Goal: Task Accomplishment & Management: Use online tool/utility

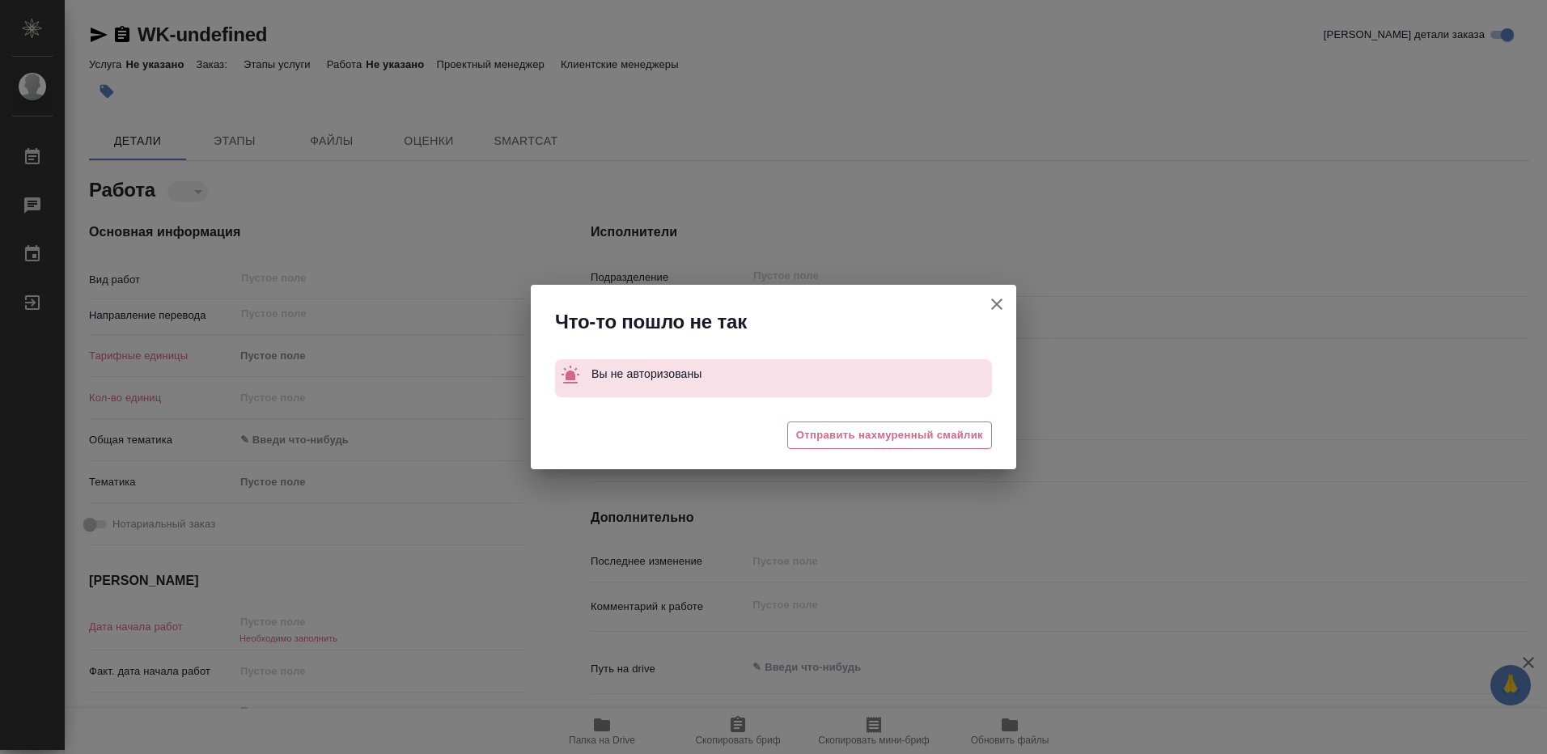
type textarea "x"
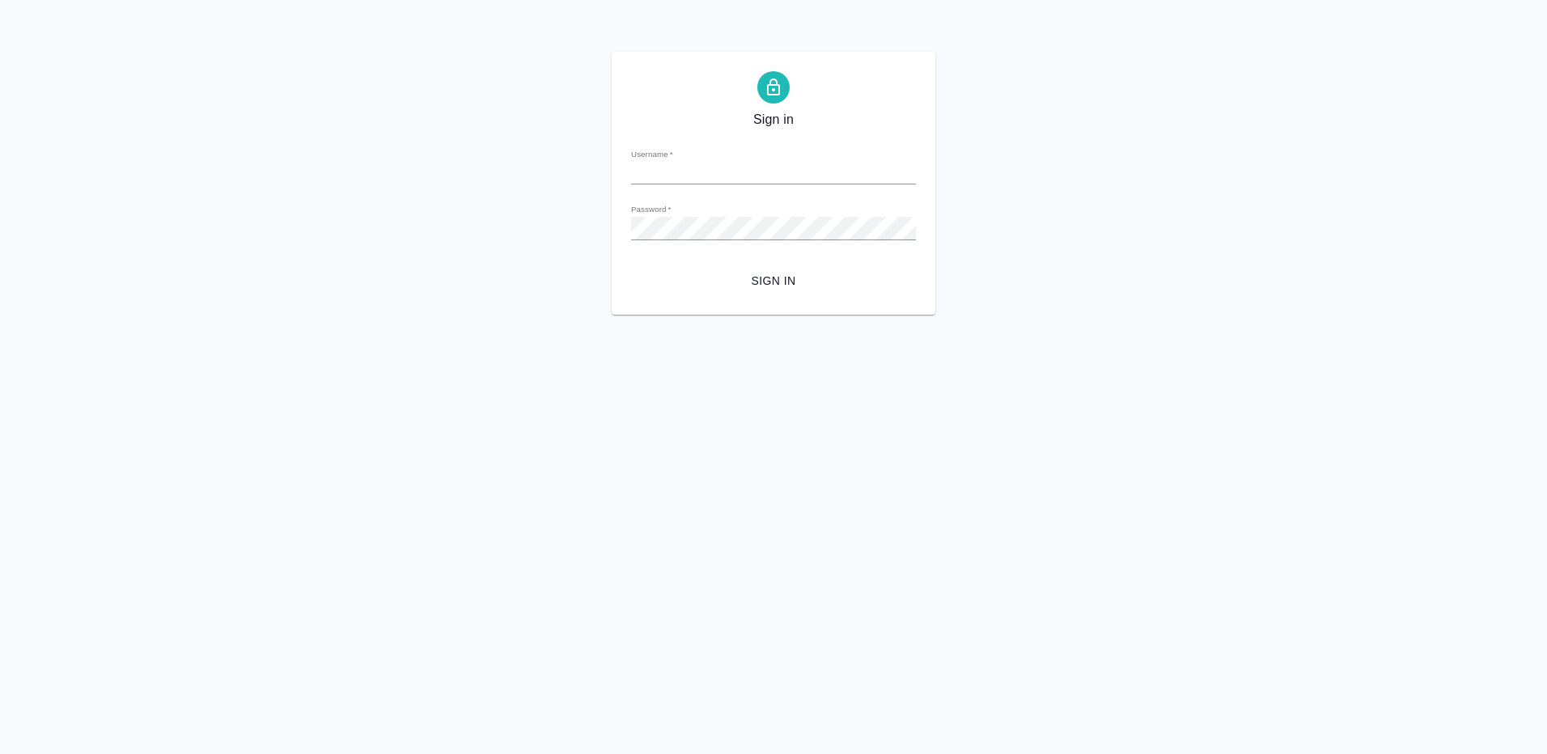
type input "[EMAIL_ADDRESS][DOMAIN_NAME]"
click at [785, 278] on span "Sign in" at bounding box center [773, 281] width 259 height 20
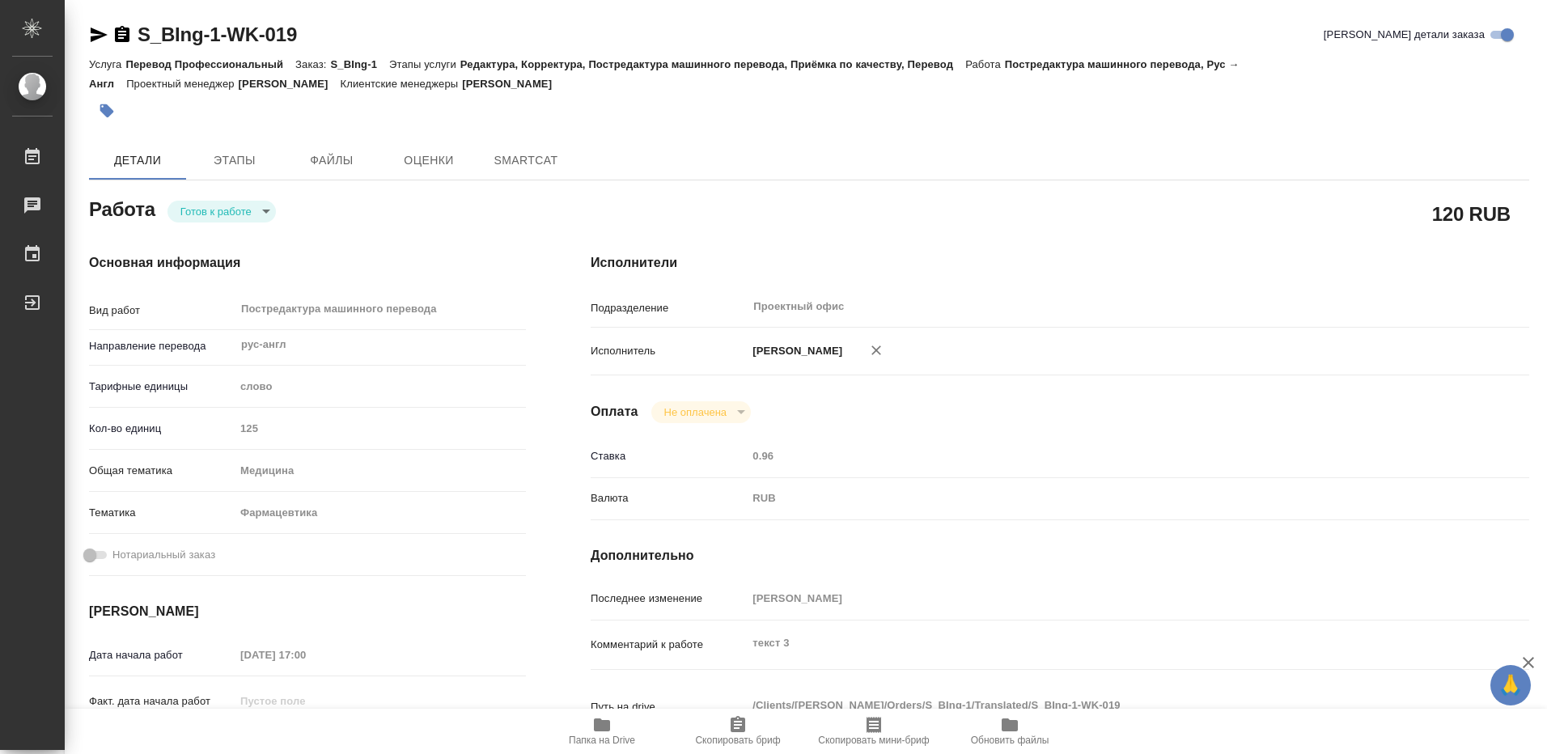
type textarea "x"
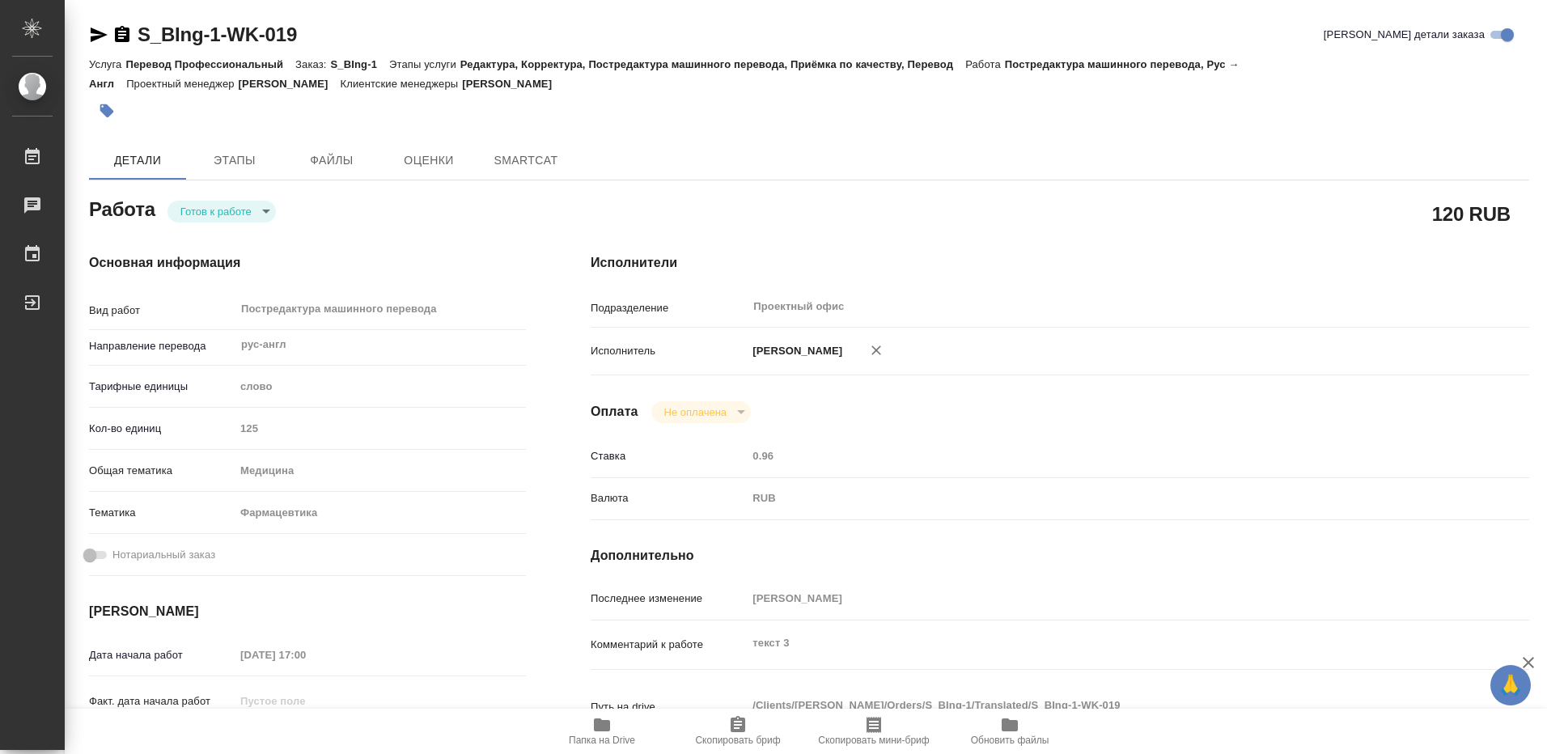
type textarea "x"
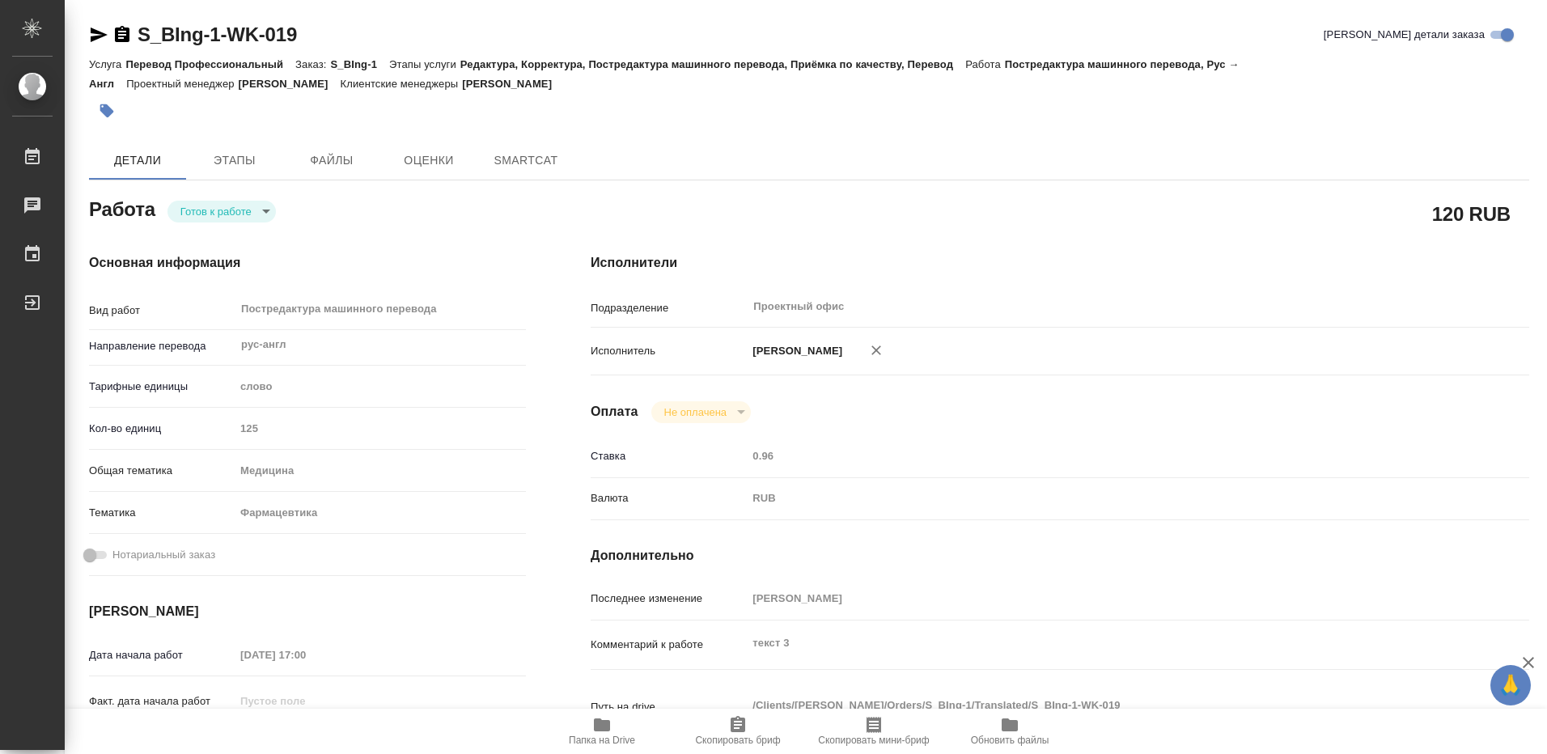
type textarea "x"
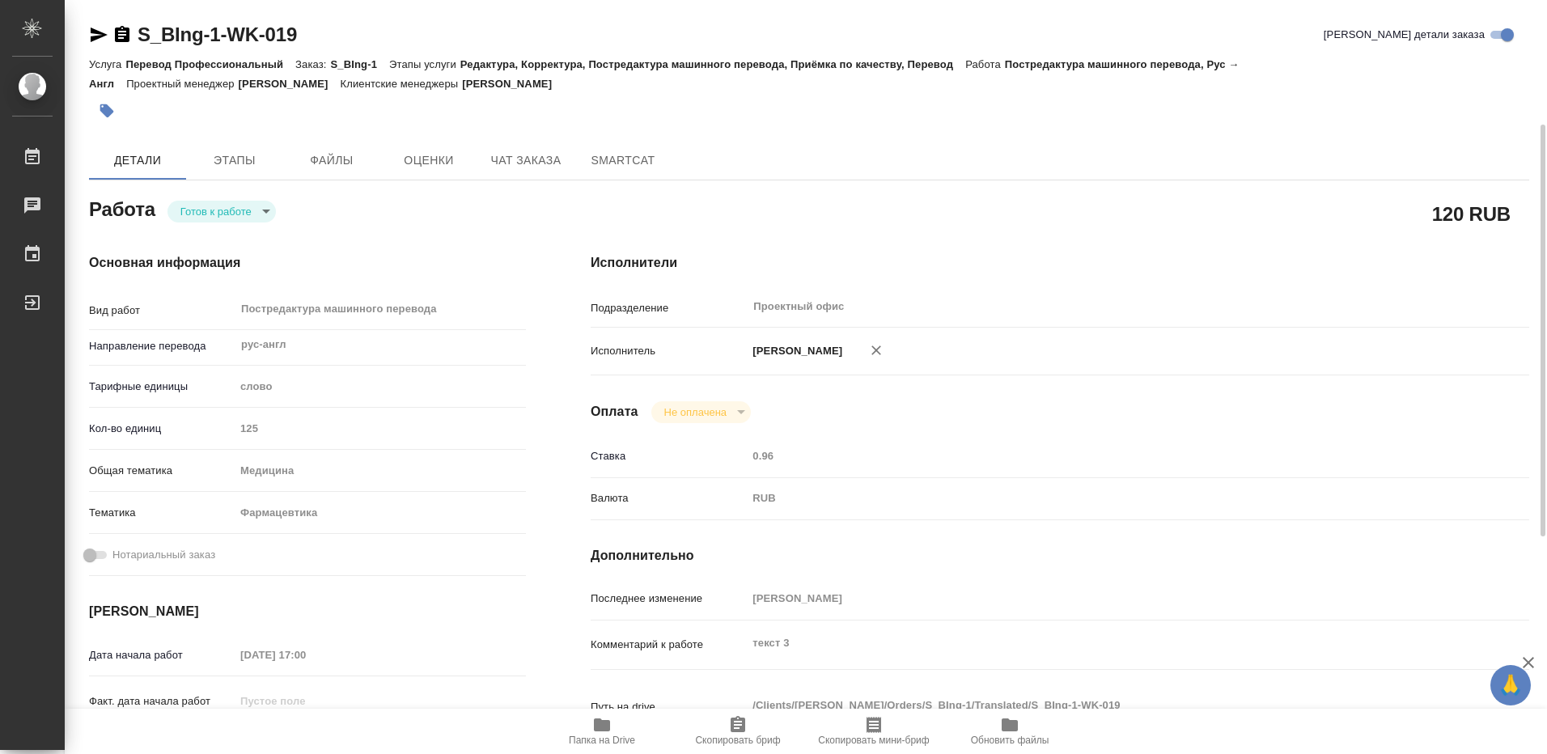
scroll to position [162, 0]
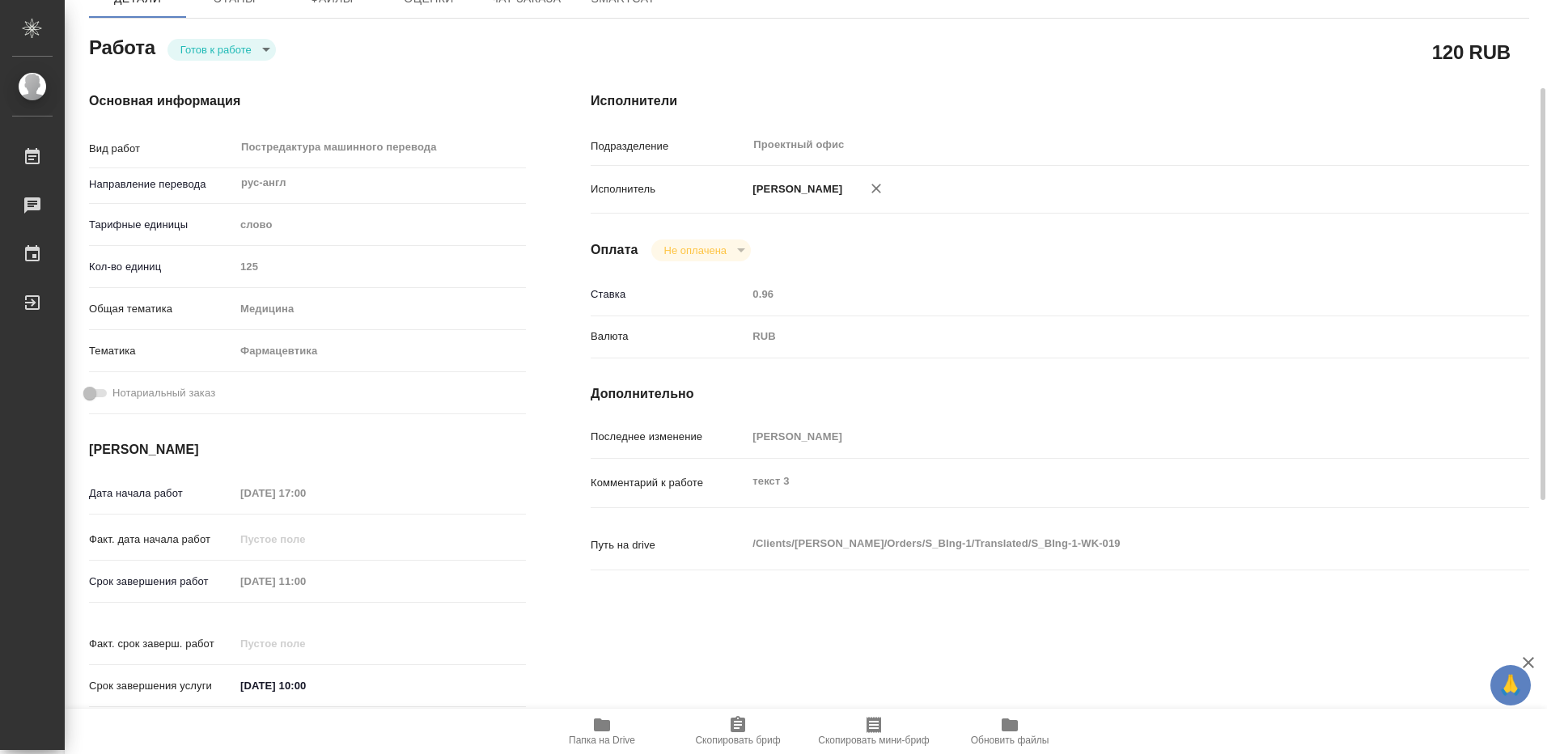
type textarea "x"
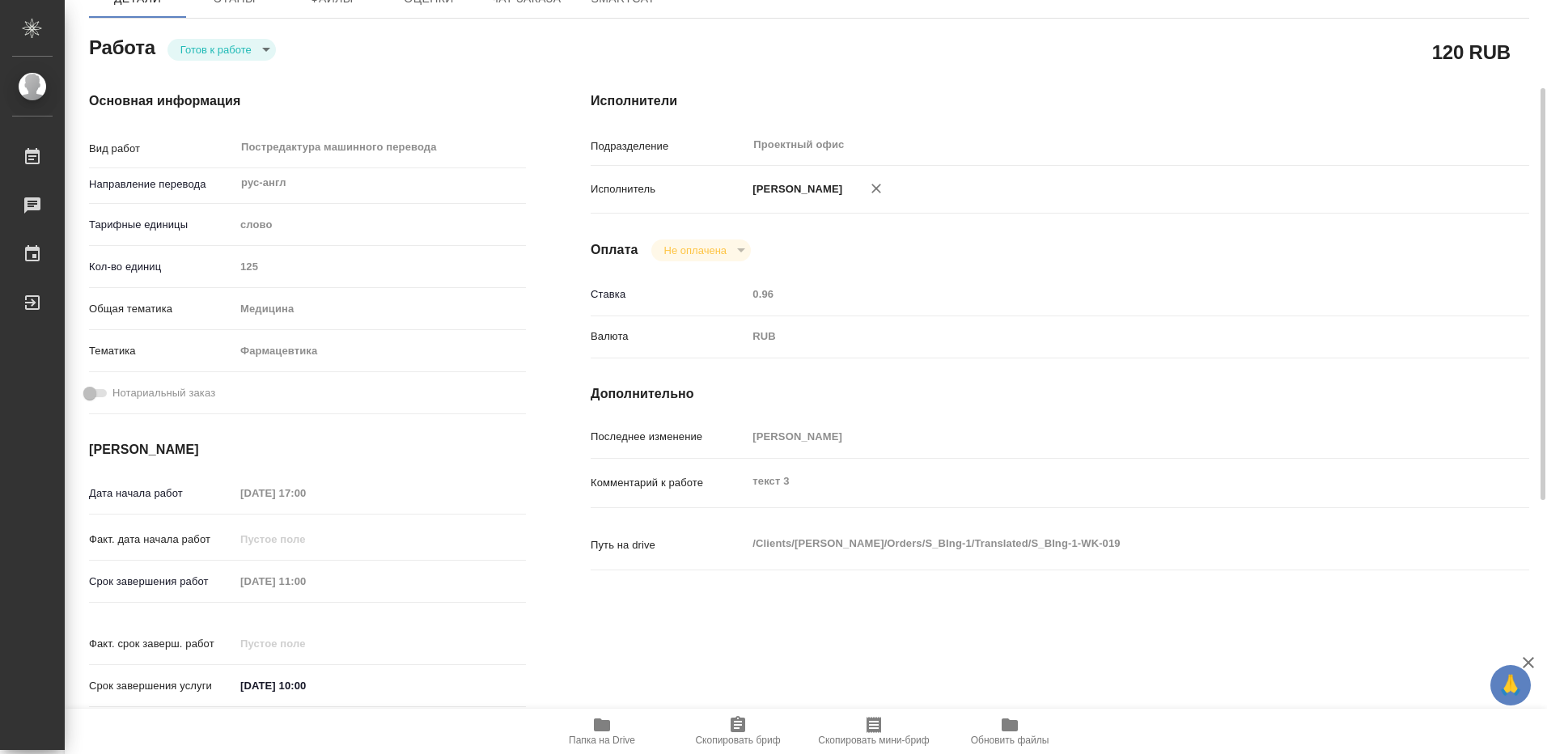
type textarea "x"
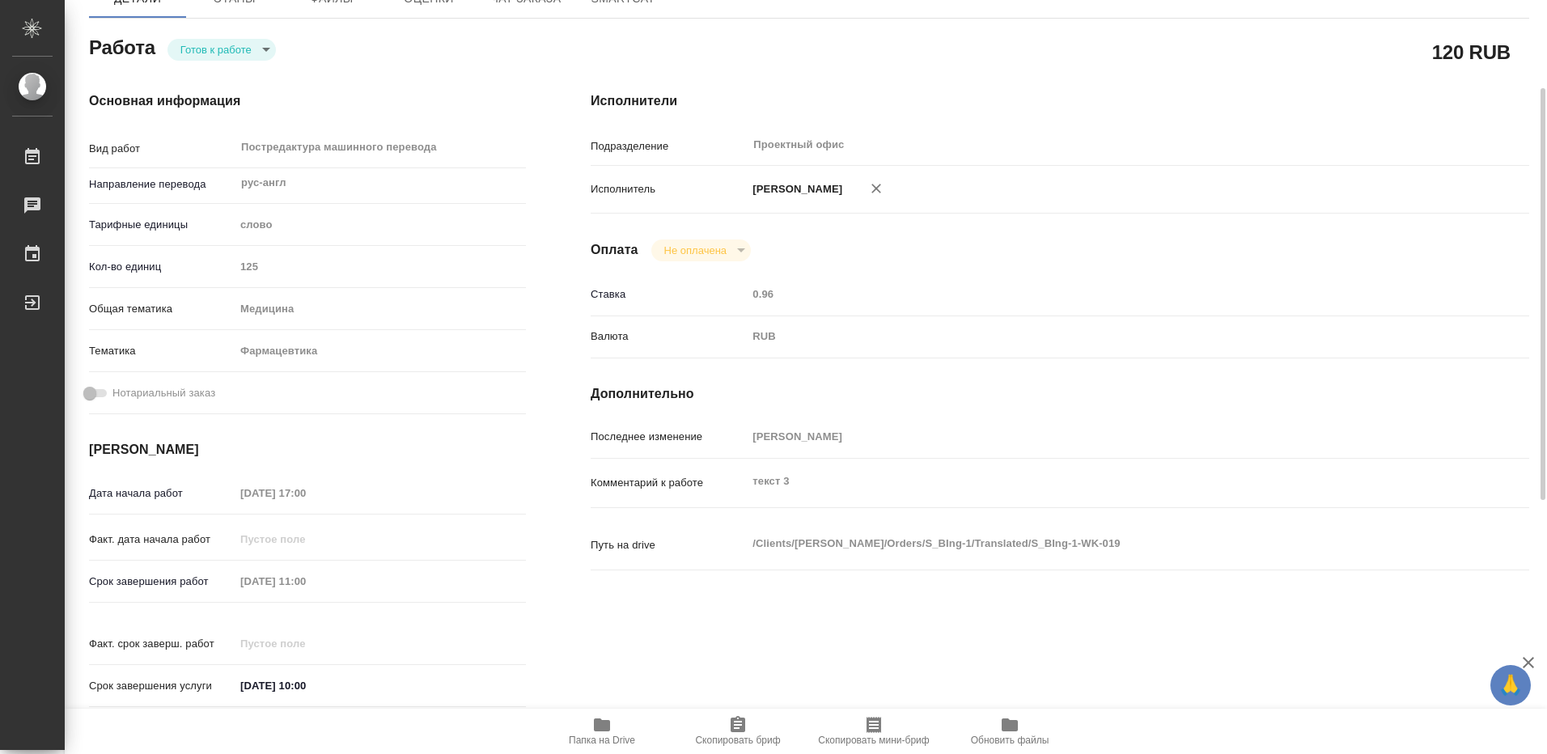
click at [383, 587] on div "[DATE] 11:00" at bounding box center [380, 580] width 291 height 23
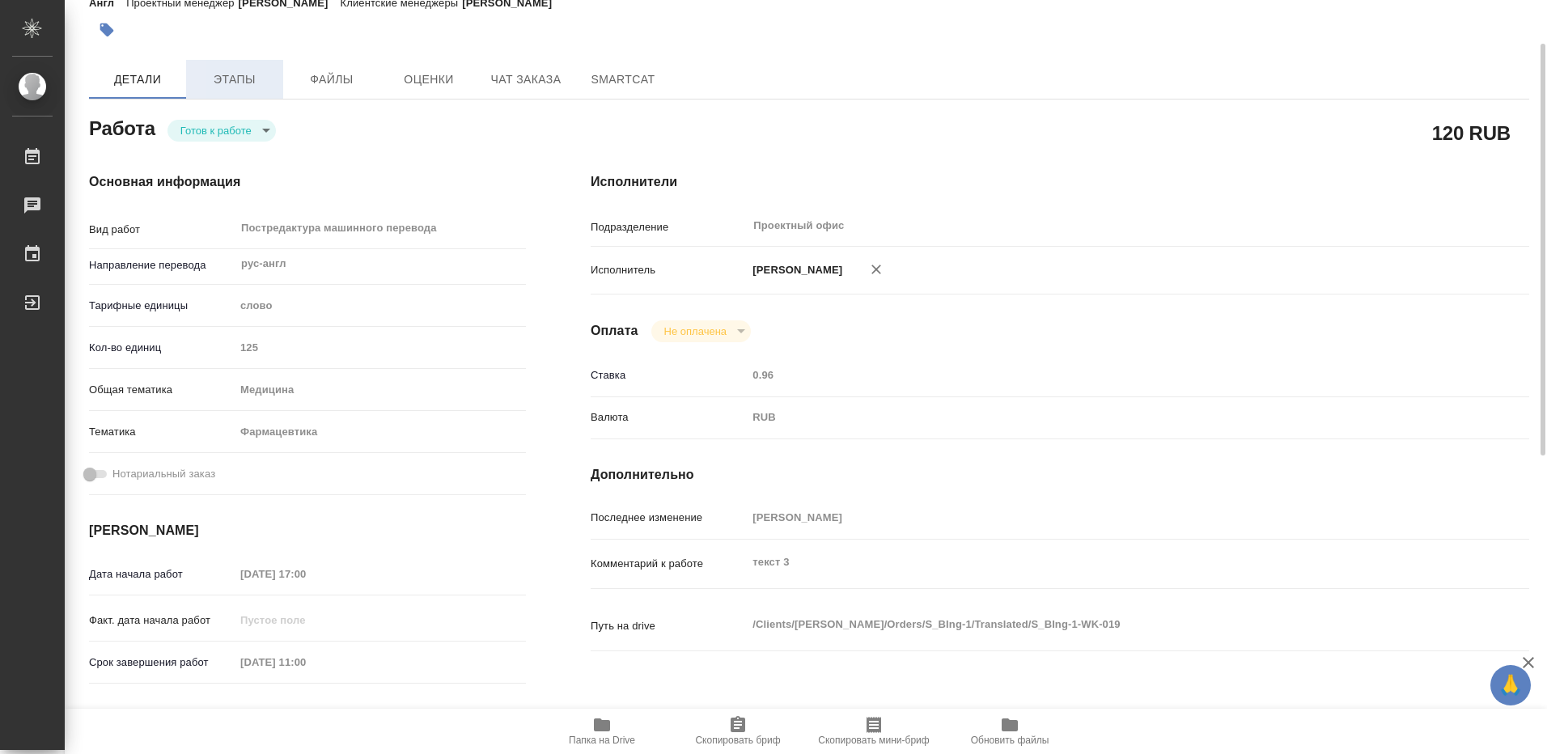
click at [247, 82] on span "Этапы" at bounding box center [235, 80] width 78 height 20
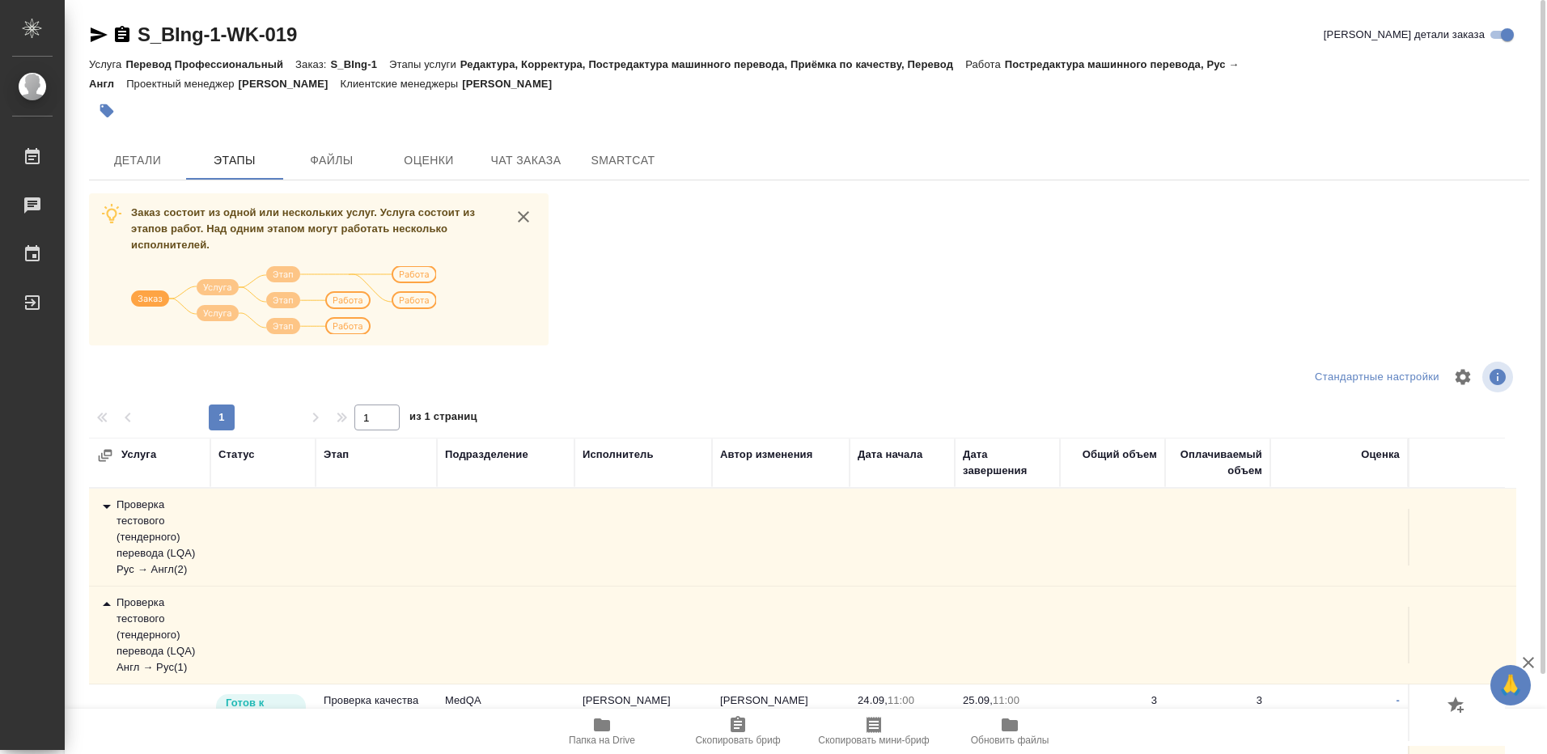
click at [105, 507] on icon at bounding box center [107, 507] width 8 height 4
